Goal: Information Seeking & Learning: Learn about a topic

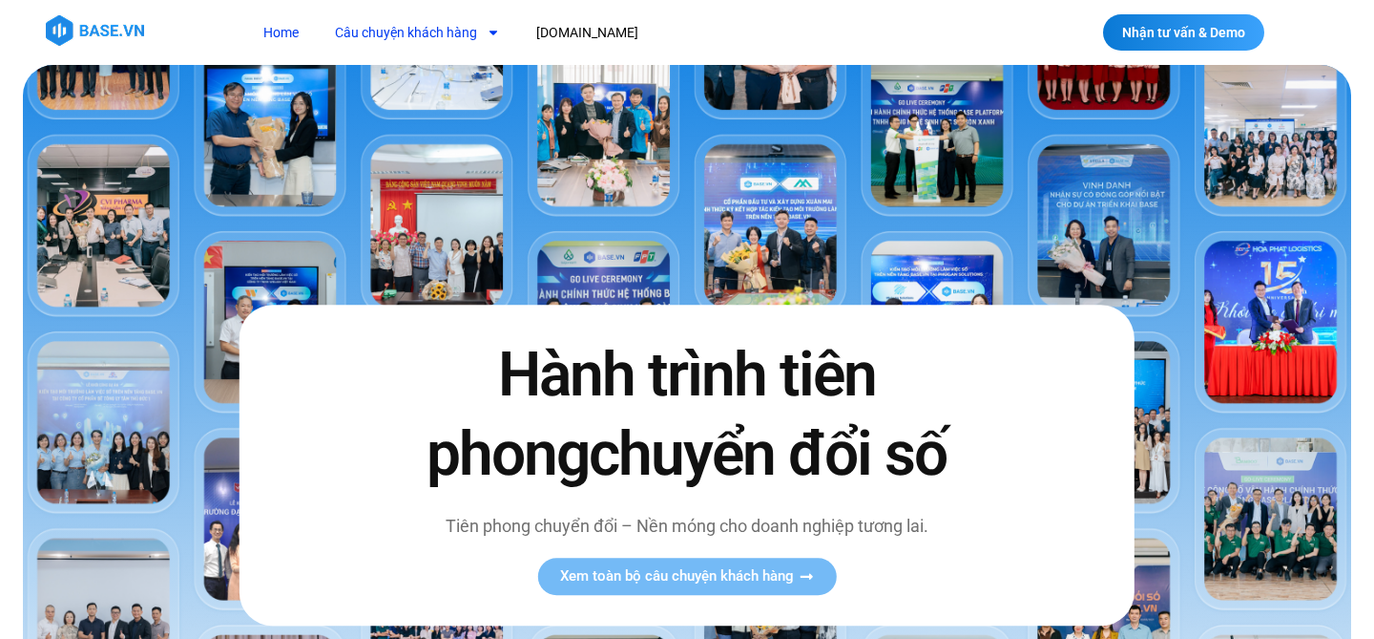
click at [451, 37] on link "Câu chuyện khách hàng" at bounding box center [418, 32] width 194 height 35
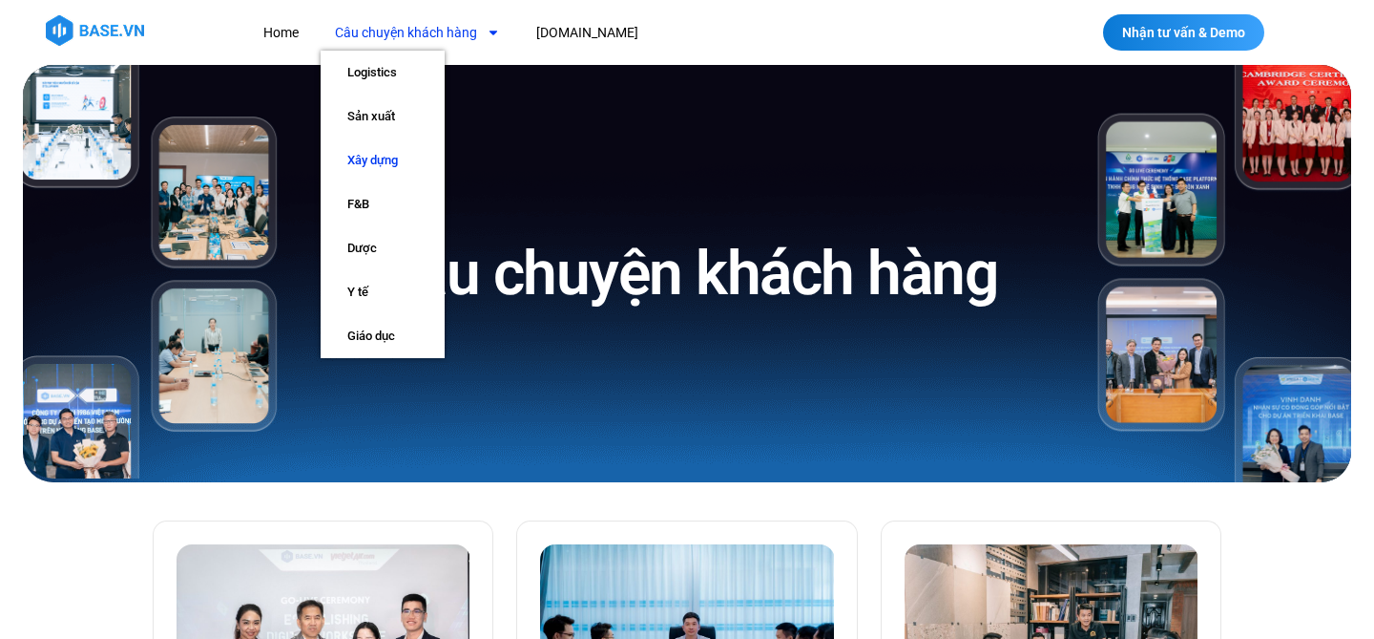
click at [388, 157] on link "Xây dựng" at bounding box center [383, 160] width 124 height 44
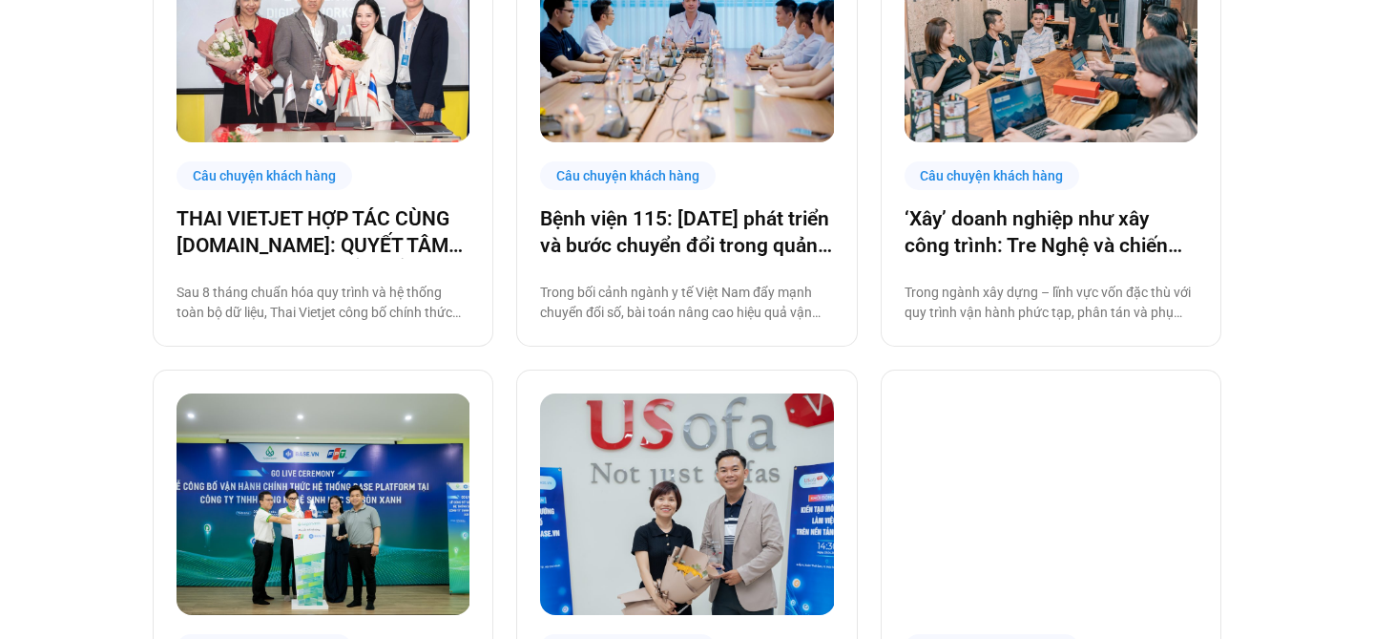
scroll to position [639, 0]
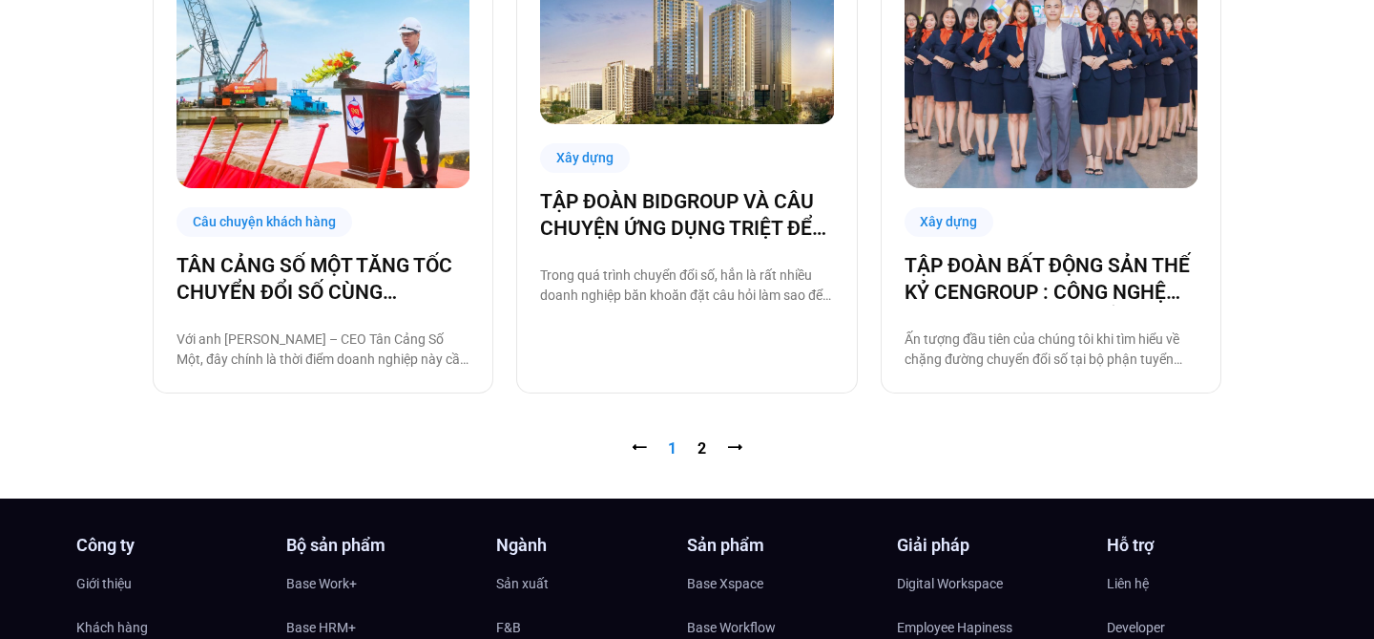
scroll to position [2005, 0]
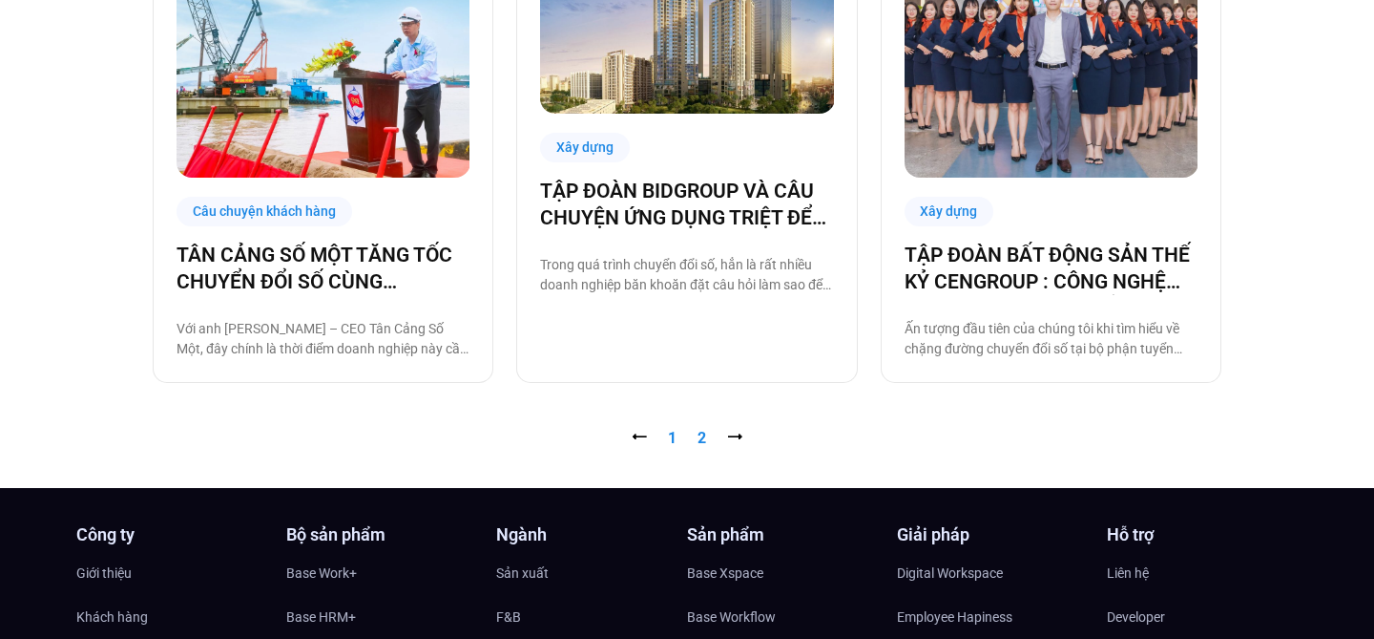
click at [698, 436] on link "Trang 2" at bounding box center [702, 438] width 9 height 18
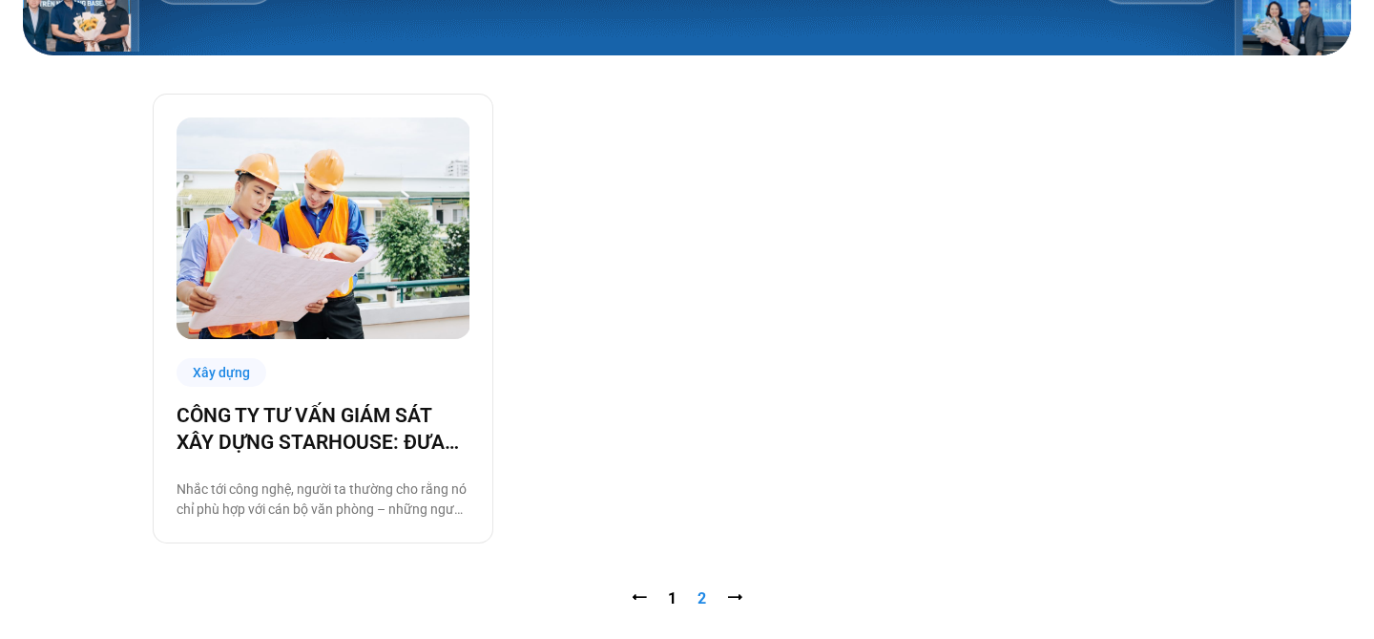
scroll to position [445, 0]
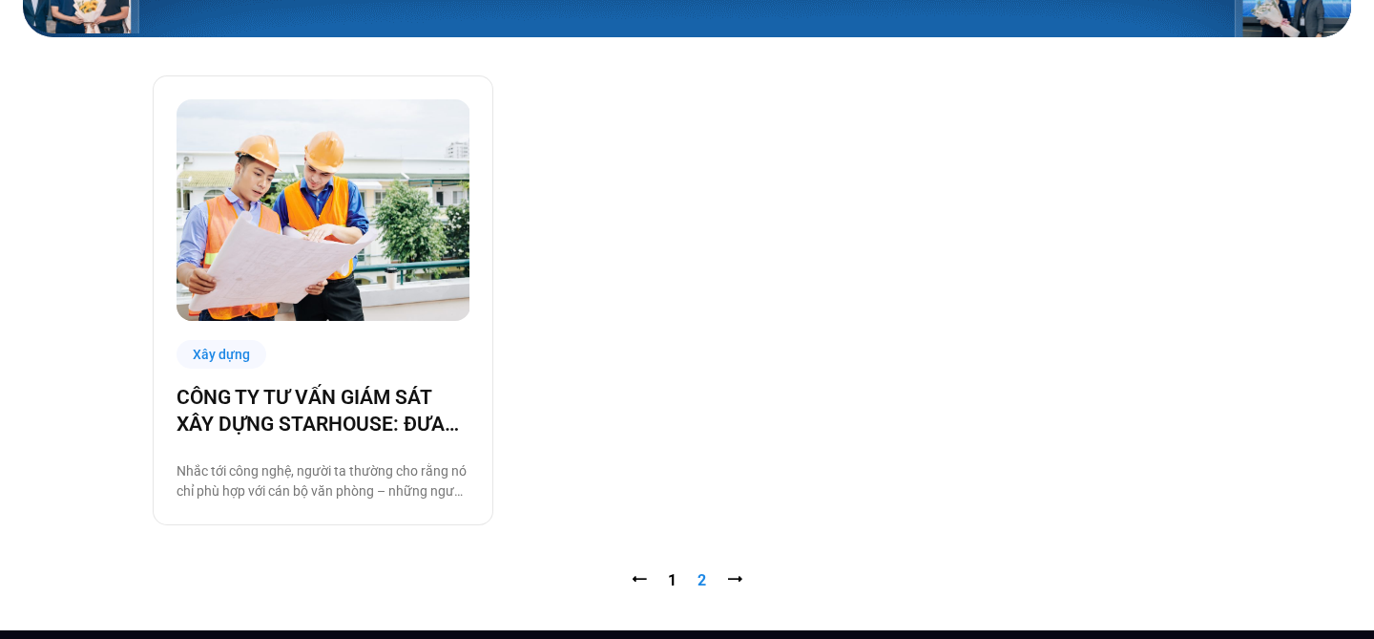
click at [613, 168] on div "Xây dựng CÔNG TY TƯ VẤN GIÁM SÁT XÂY DỰNG STARHOUSE: ĐƯA CÔNG NGHỆ ĐẾN VỚI NHÂN…" at bounding box center [687, 300] width 1069 height 450
